Goal: Transaction & Acquisition: Purchase product/service

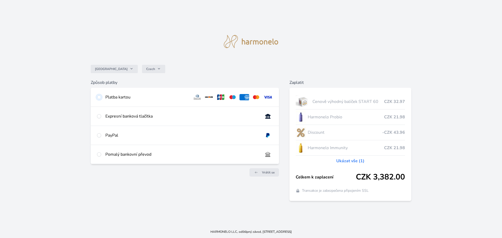
click at [99, 97] on input "radio" at bounding box center [99, 97] width 4 height 4
radio input "true"
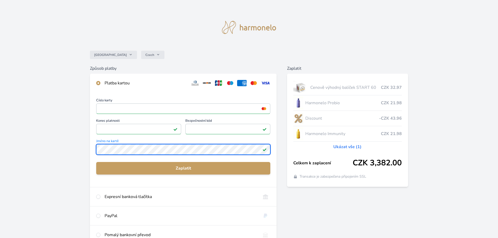
click at [92, 138] on div "Číslo karty <p>Your browser does not support iframes.</p> Konec platnosti <p>Yo…" at bounding box center [183, 140] width 187 height 95
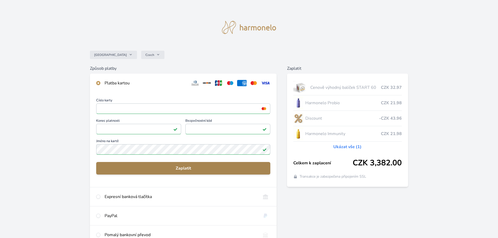
click at [184, 168] on span "Zaplatit" at bounding box center [183, 168] width 166 height 6
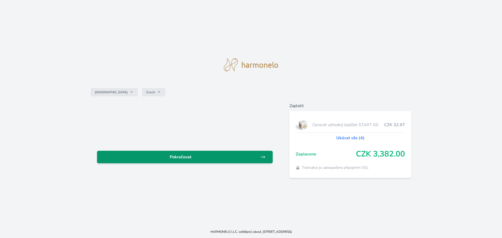
click at [230, 156] on span "Pokračovat" at bounding box center [180, 157] width 159 height 6
